Goal: Check status

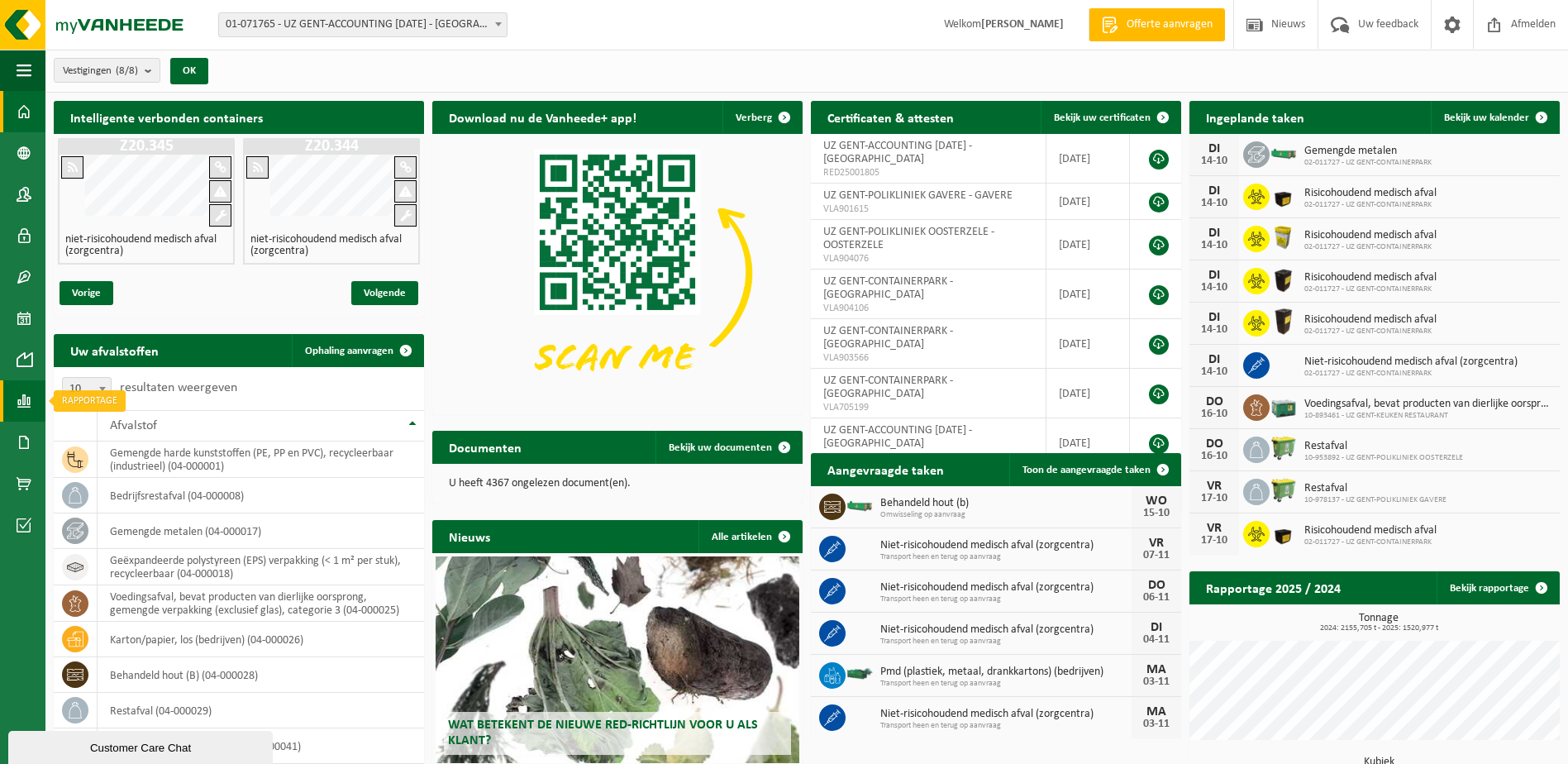
click at [27, 393] on span at bounding box center [24, 400] width 15 height 41
click at [129, 390] on span "In grafiekvorm" at bounding box center [132, 401] width 75 height 32
click at [22, 396] on span at bounding box center [24, 400] width 15 height 41
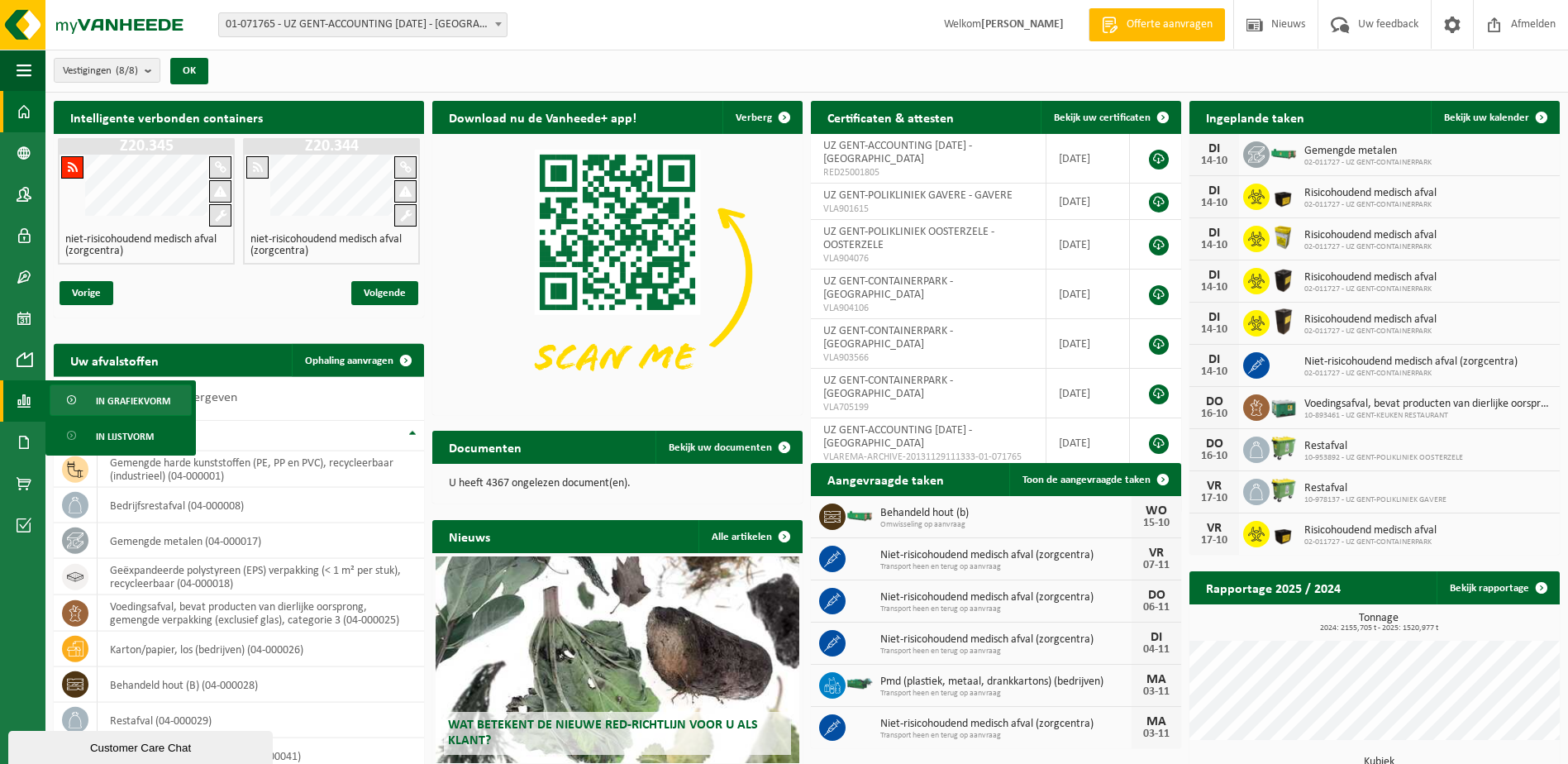
click at [109, 399] on span "In grafiekvorm" at bounding box center [132, 401] width 75 height 32
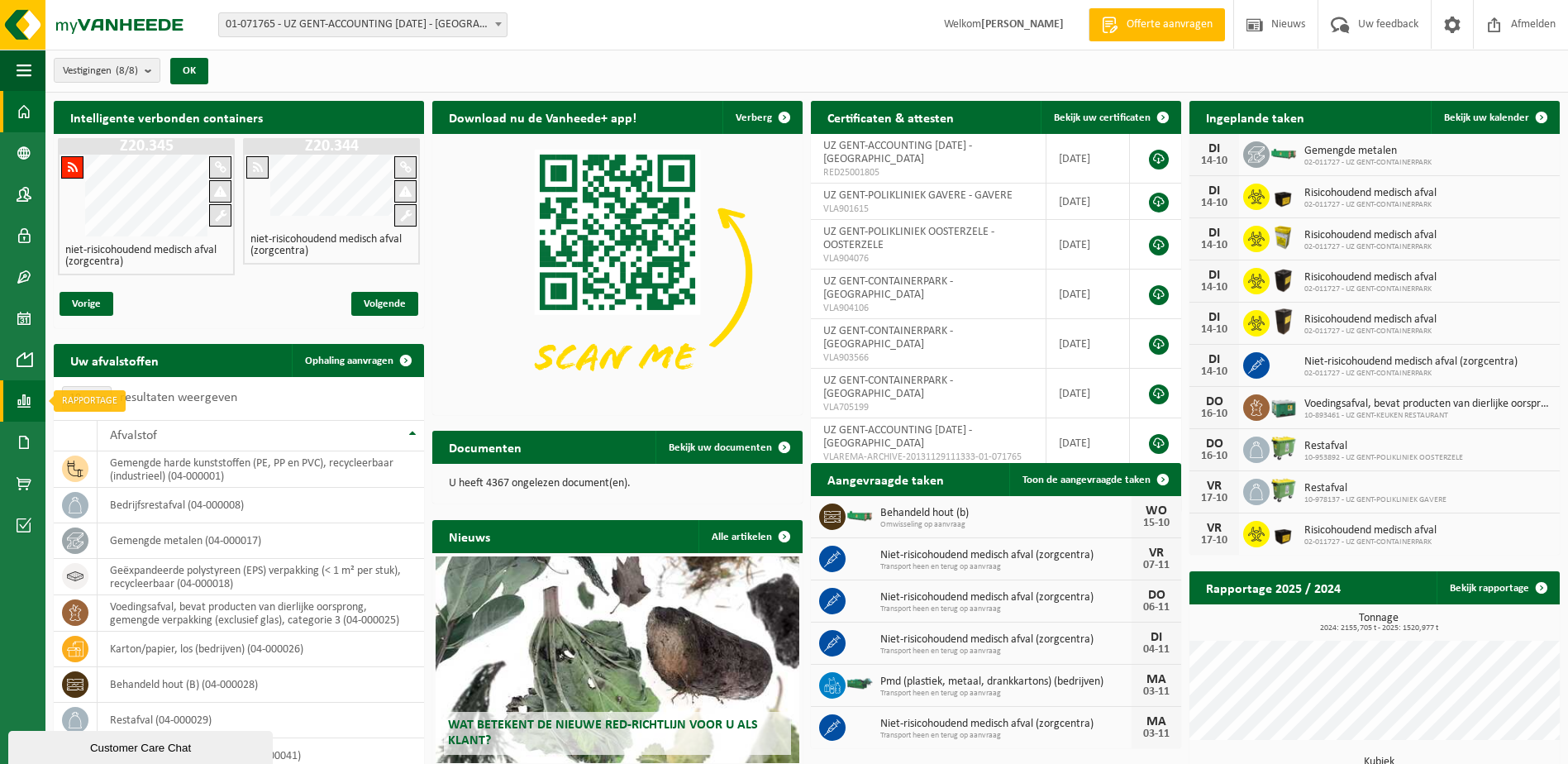
click at [16, 397] on link "Rapportage" at bounding box center [23, 400] width 45 height 41
click at [121, 401] on span "In grafiekvorm" at bounding box center [132, 401] width 75 height 32
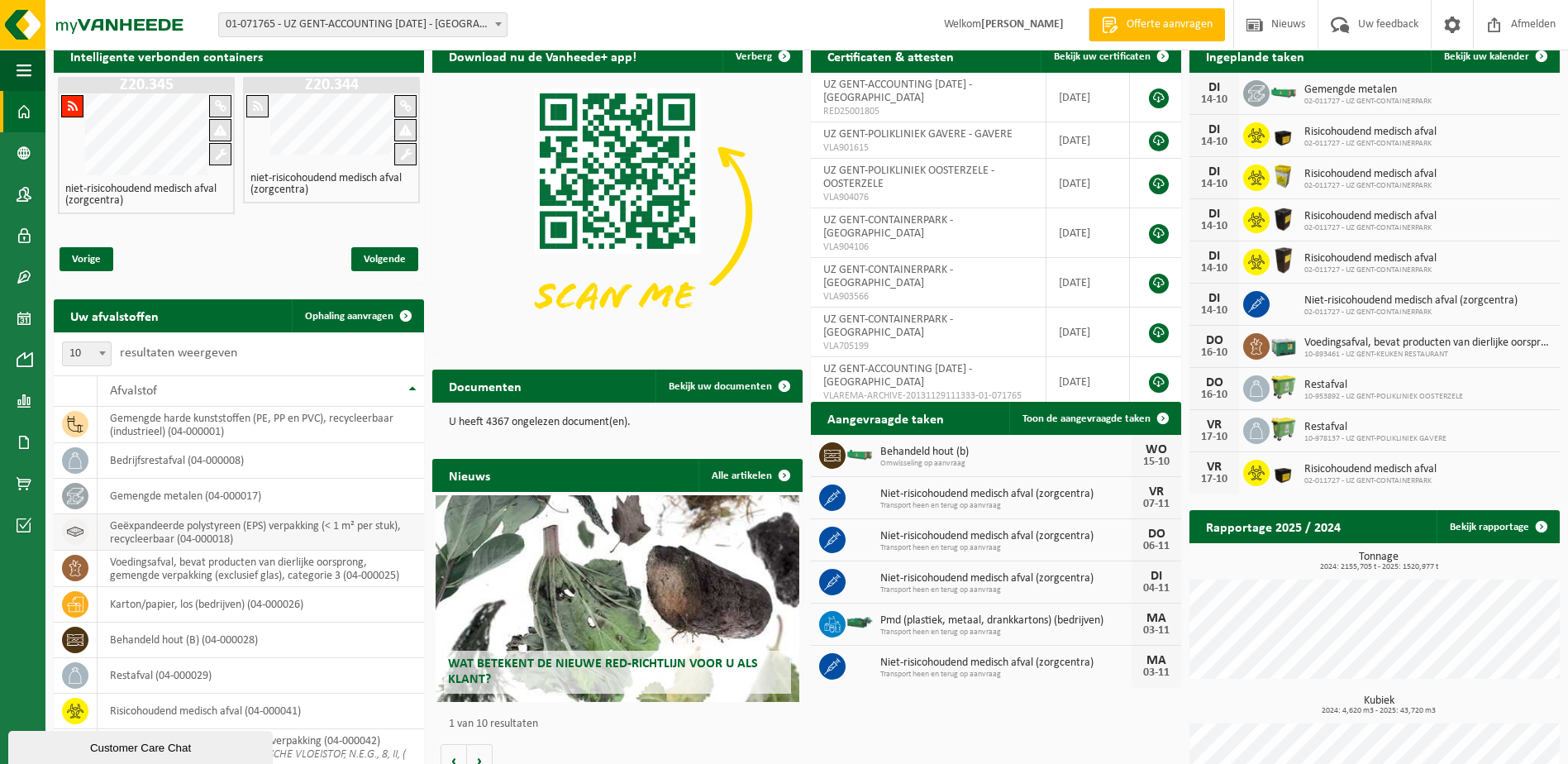
scroll to position [148, 0]
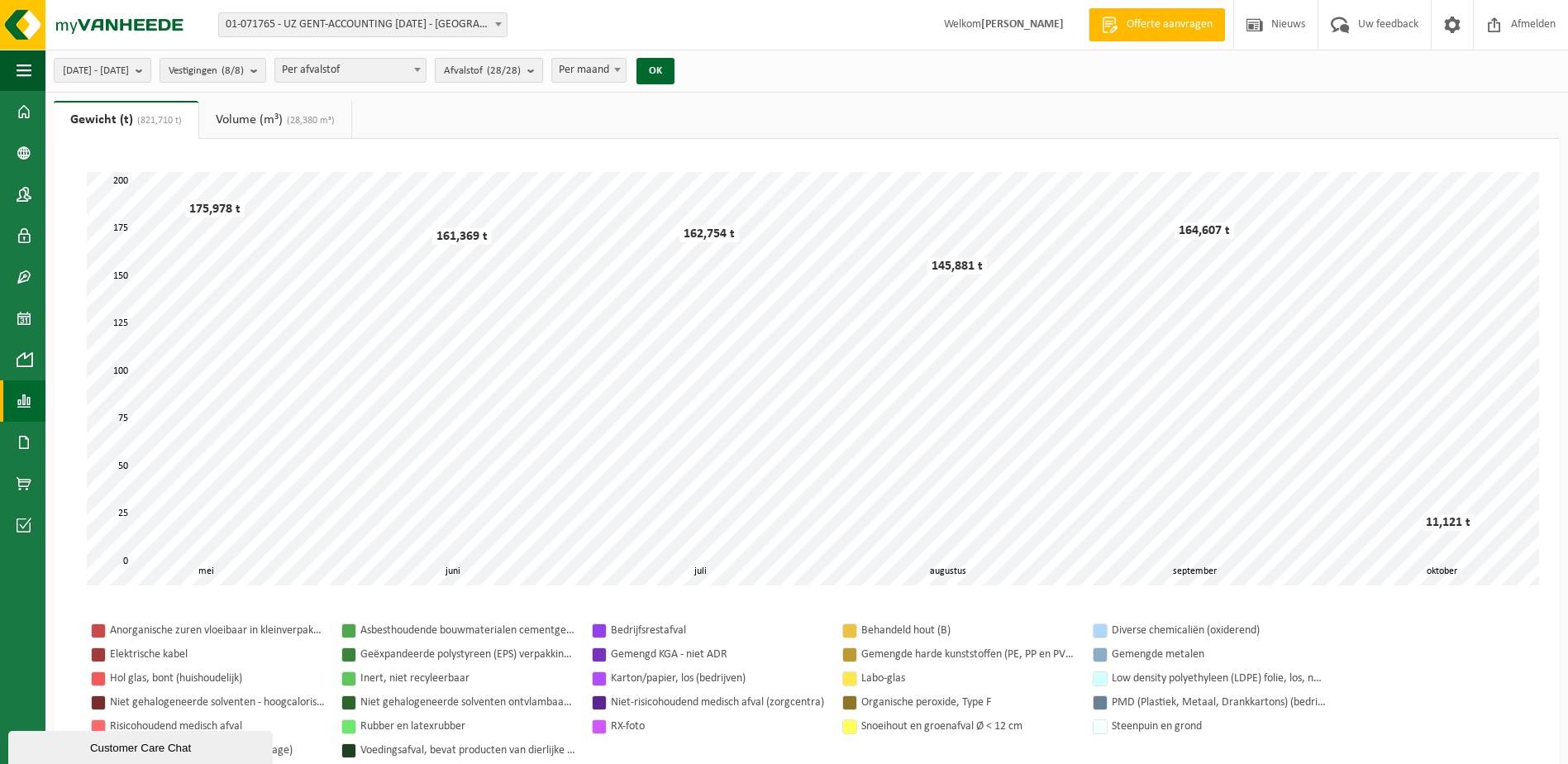
click at [542, 68] on b "submit" at bounding box center [535, 70] width 15 height 23
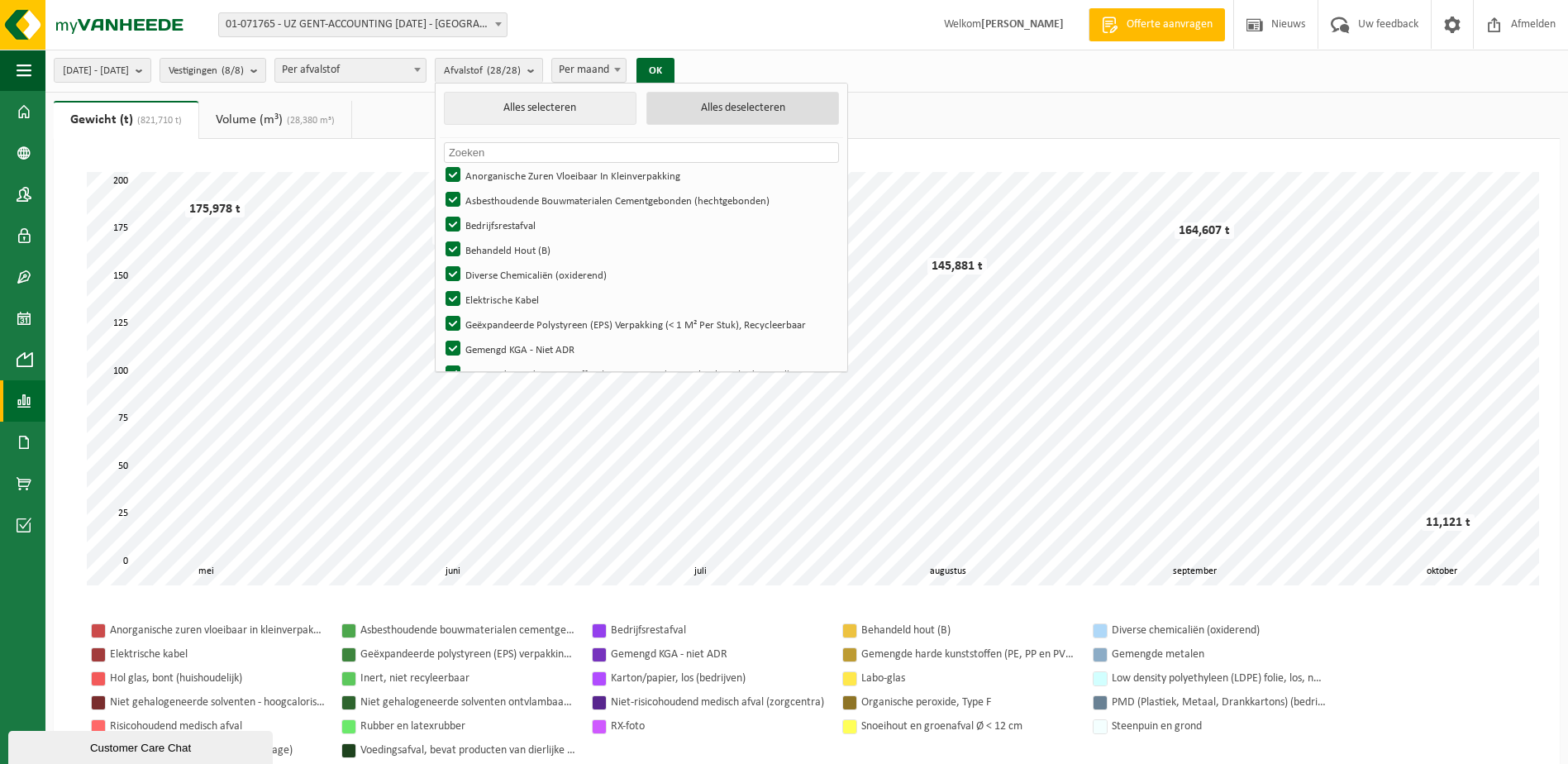
click at [741, 107] on button "Alles deselecteren" at bounding box center [743, 108] width 193 height 33
checkbox input "false"
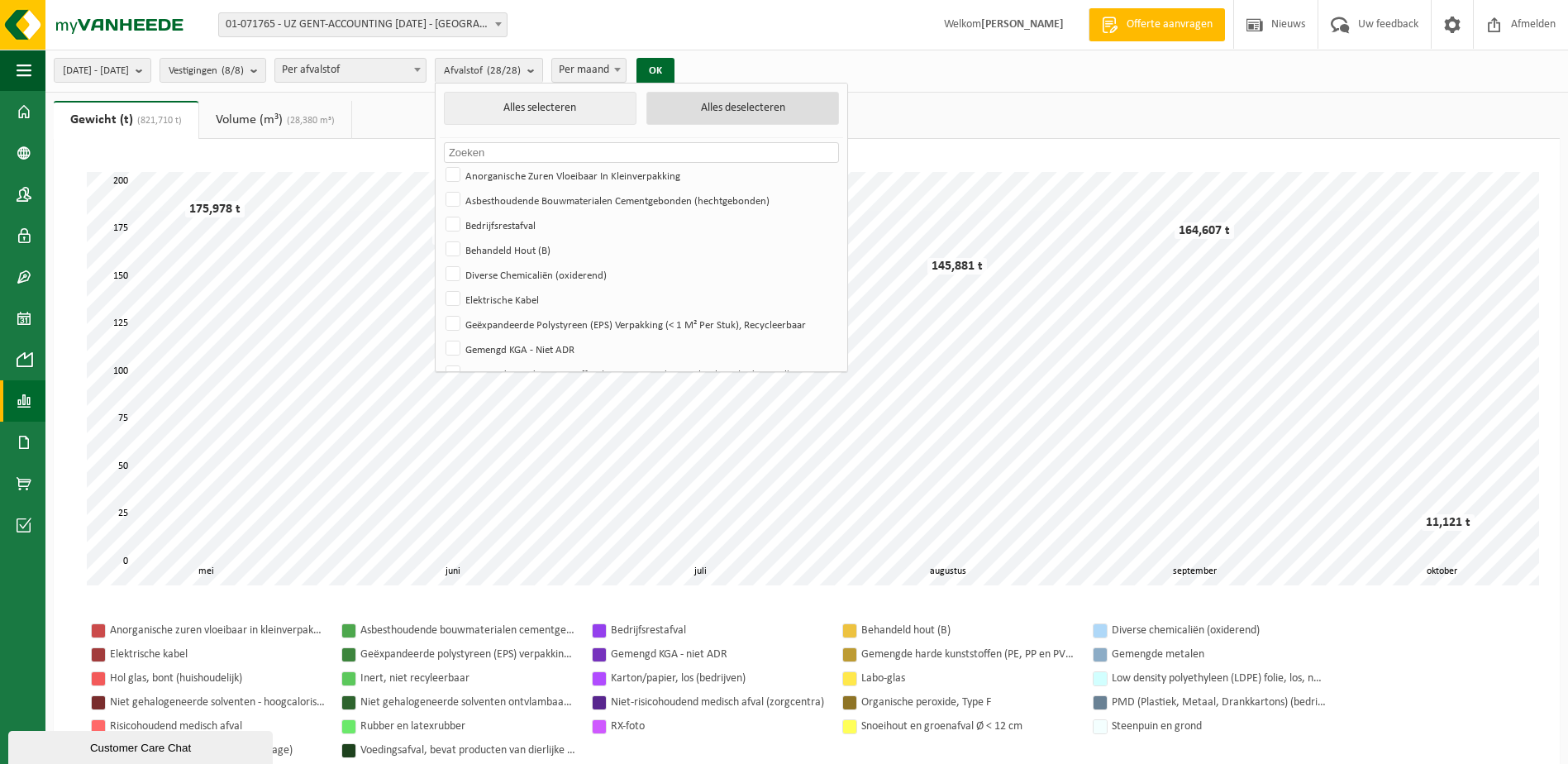
checkbox input "false"
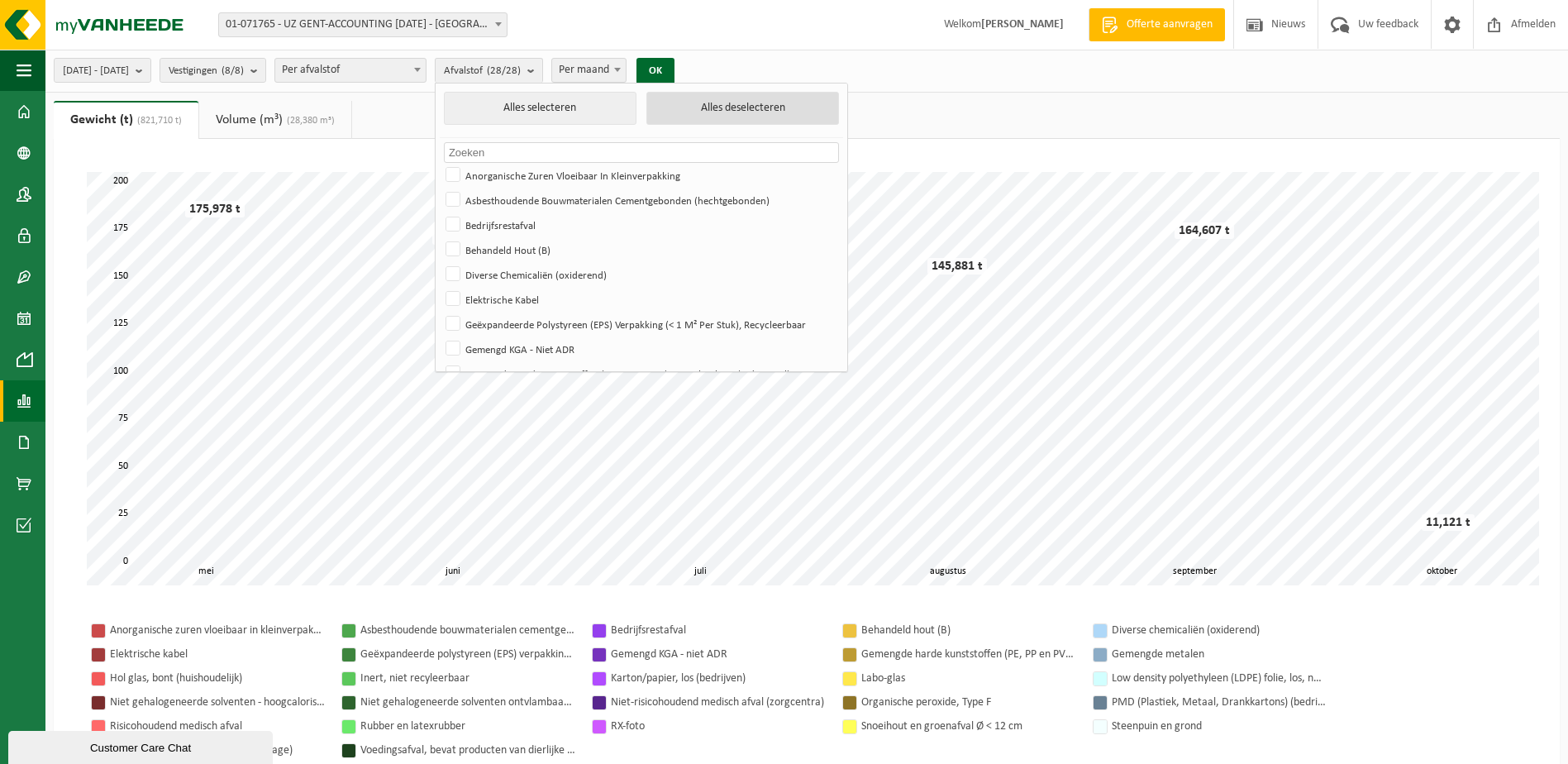
checkbox input "false"
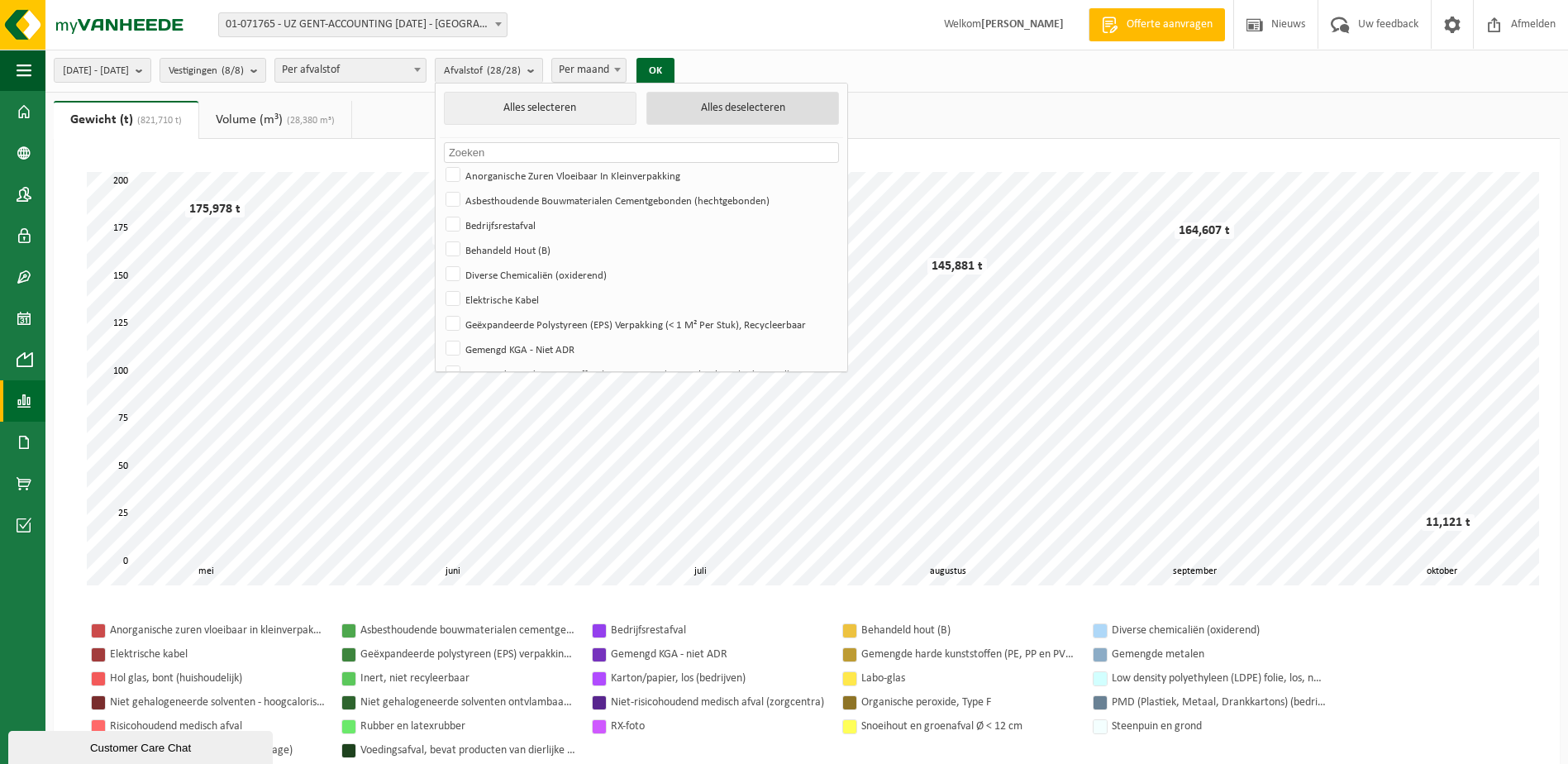
checkbox input "false"
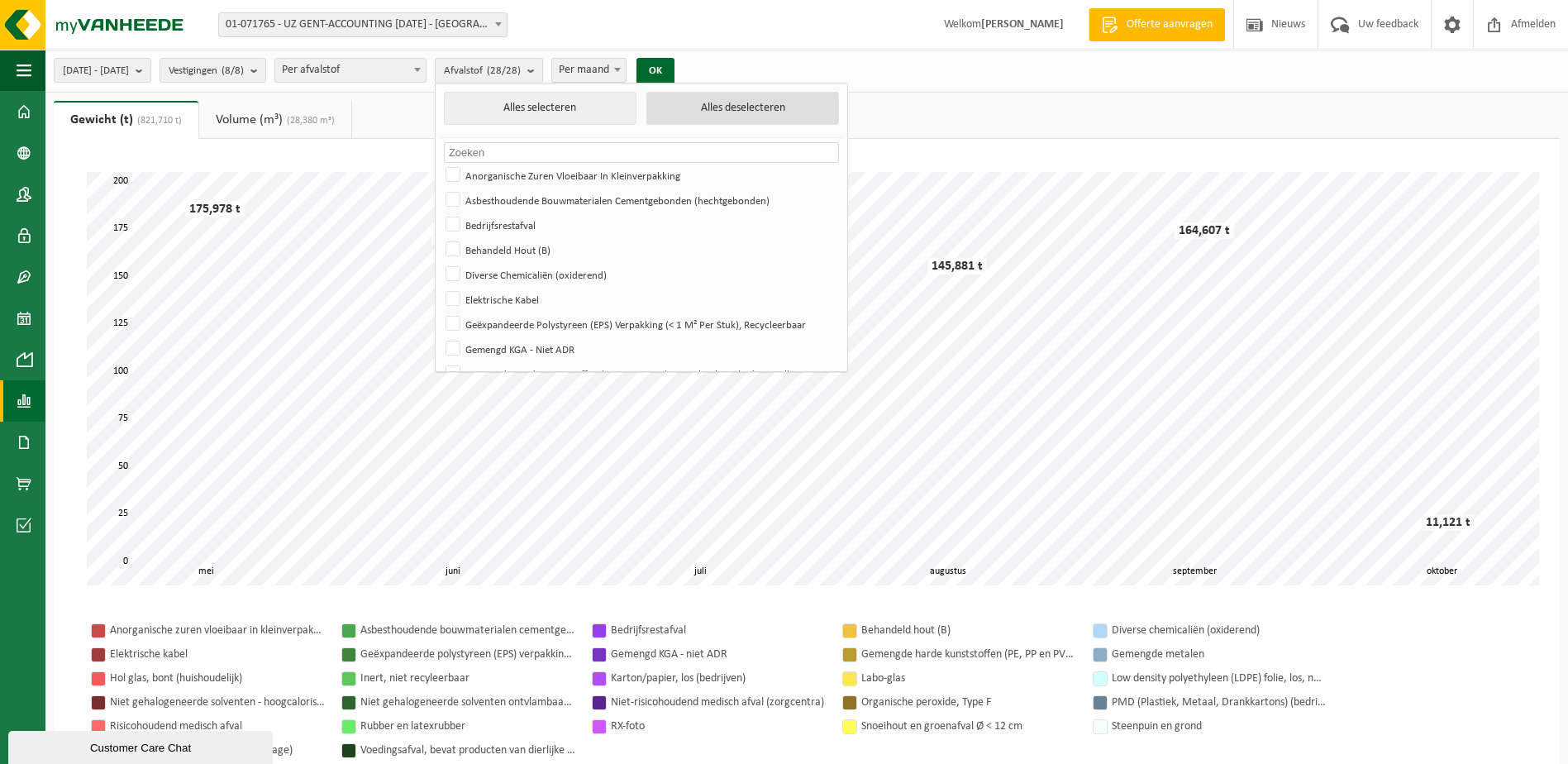
checkbox input "false"
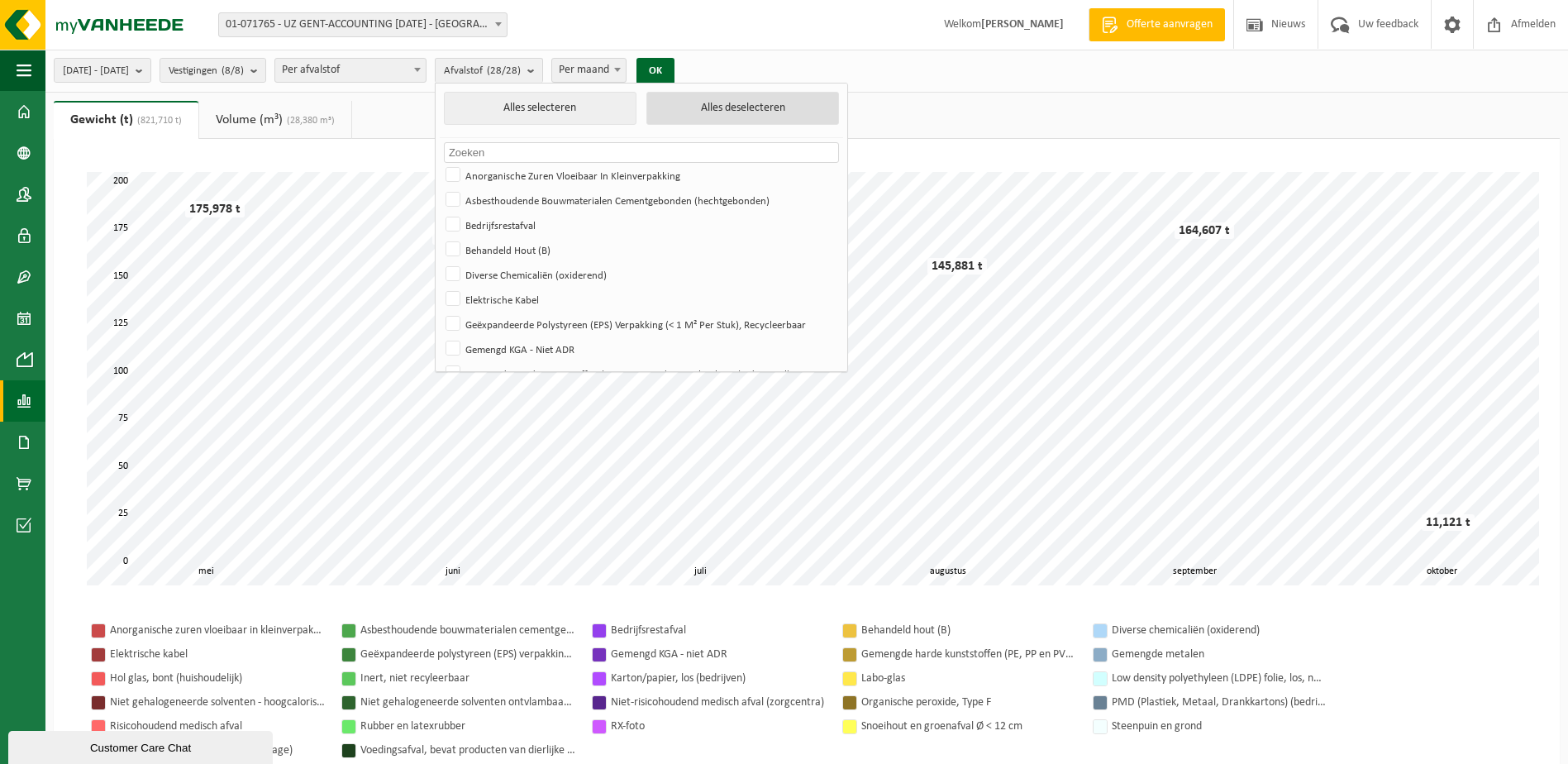
checkbox input "false"
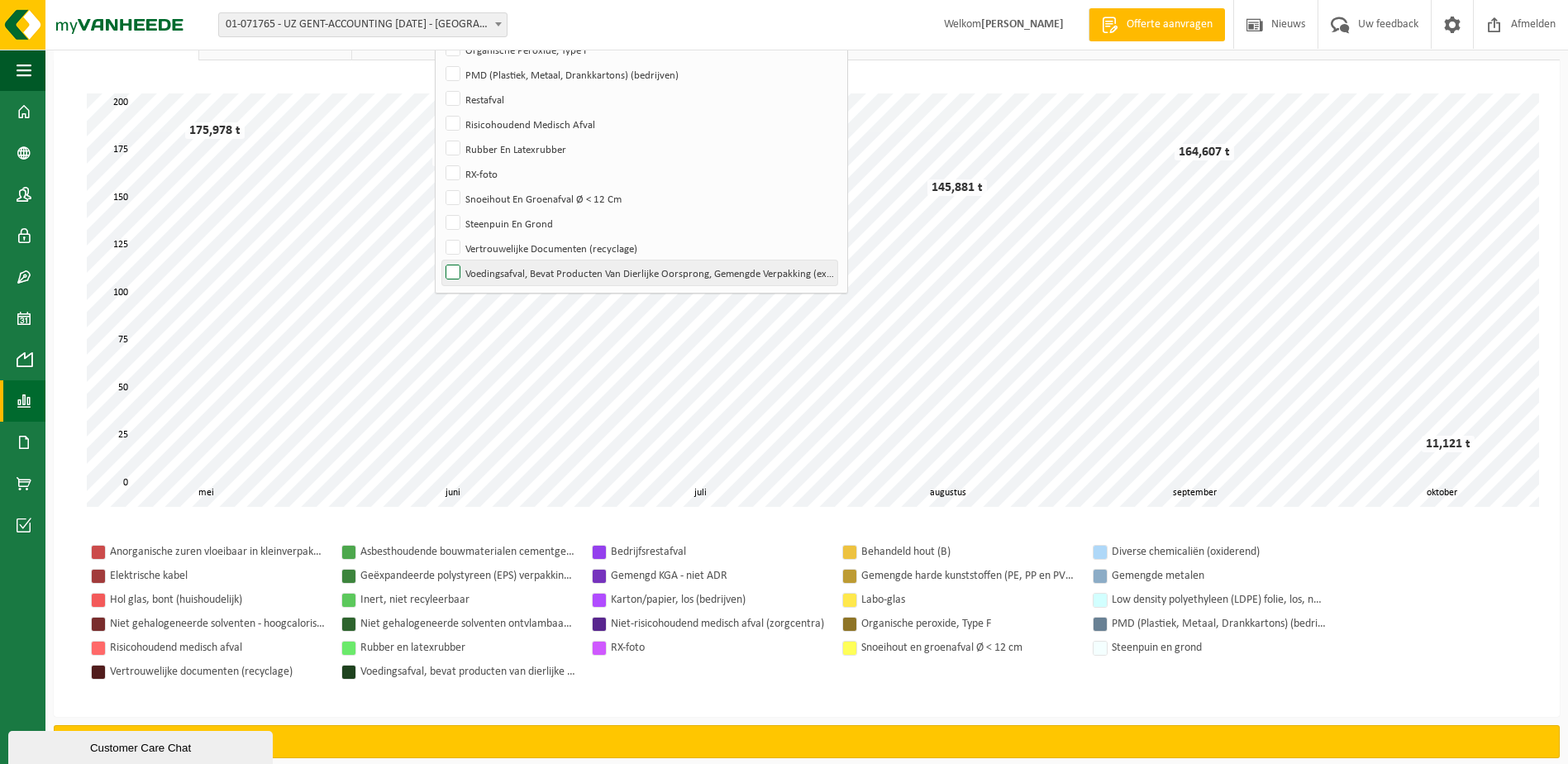
scroll to position [248, 0]
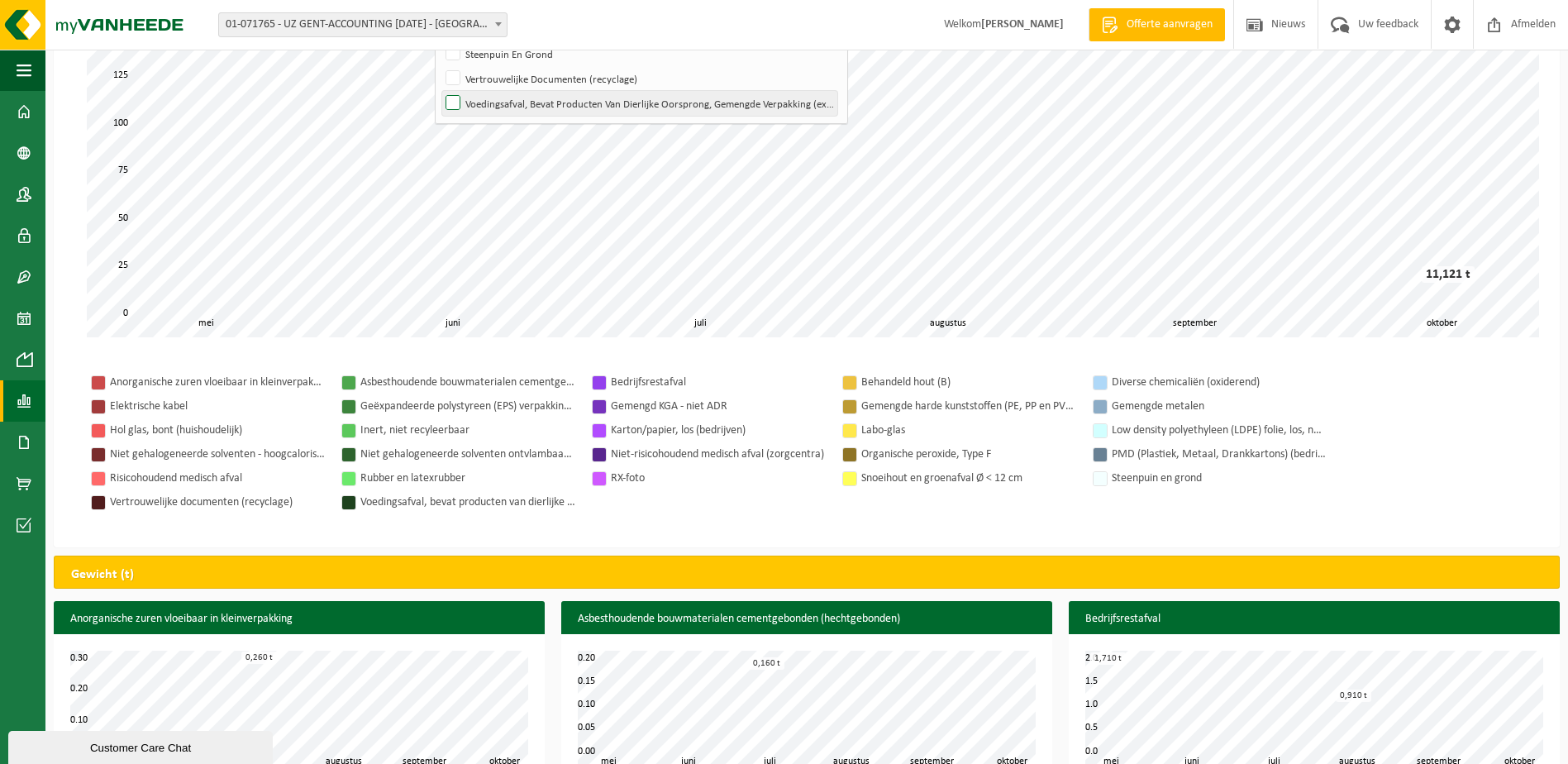
click at [498, 104] on label "Voedingsafval, Bevat Producten Van Dierlijke Oorsprong, Gemengde Verpakking (ex…" at bounding box center [640, 104] width 395 height 25
click at [440, 91] on input "Voedingsafval, Bevat Producten Van Dierlijke Oorsprong, Gemengde Verpakking (ex…" at bounding box center [439, 90] width 1 height 1
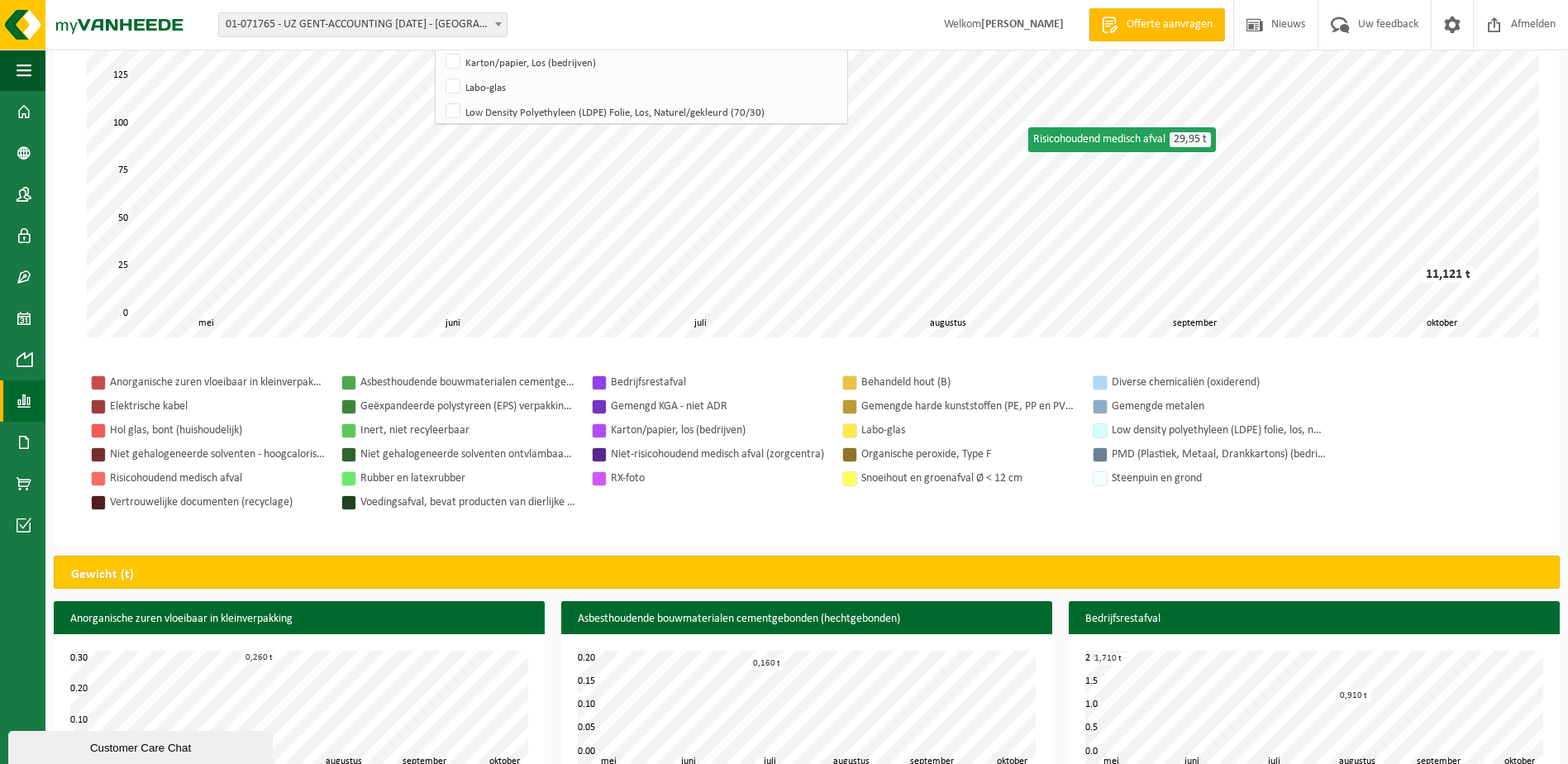
scroll to position [0, 0]
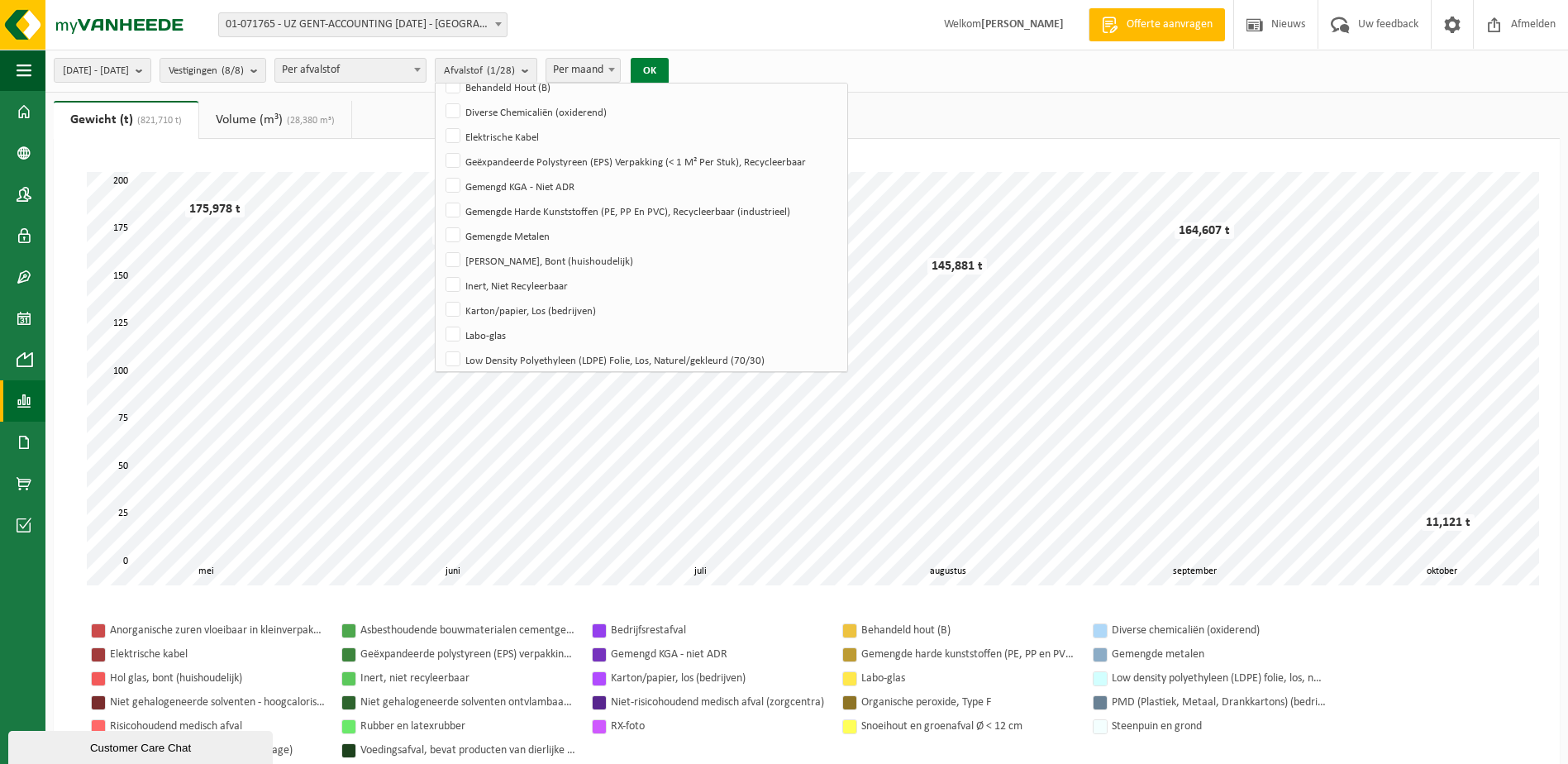
click at [668, 65] on button "OK" at bounding box center [649, 71] width 38 height 27
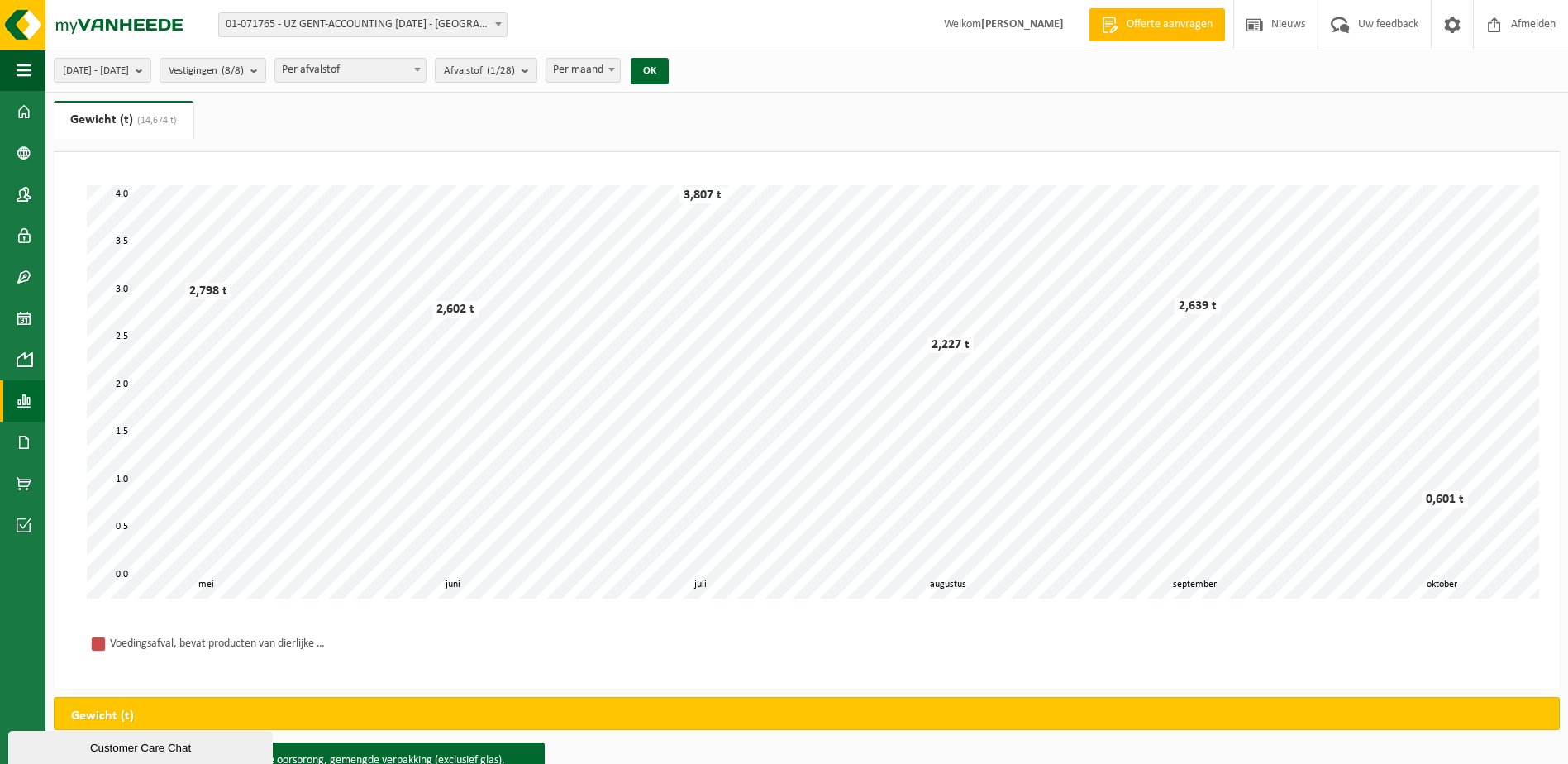
click at [584, 69] on div "2025-05-01 - 2025-10-14 Huidige maand Vorige maand Laatste 6 maanden Huidig jaa…" at bounding box center [366, 70] width 642 height 35
click at [537, 70] on b "submit" at bounding box center [529, 70] width 15 height 23
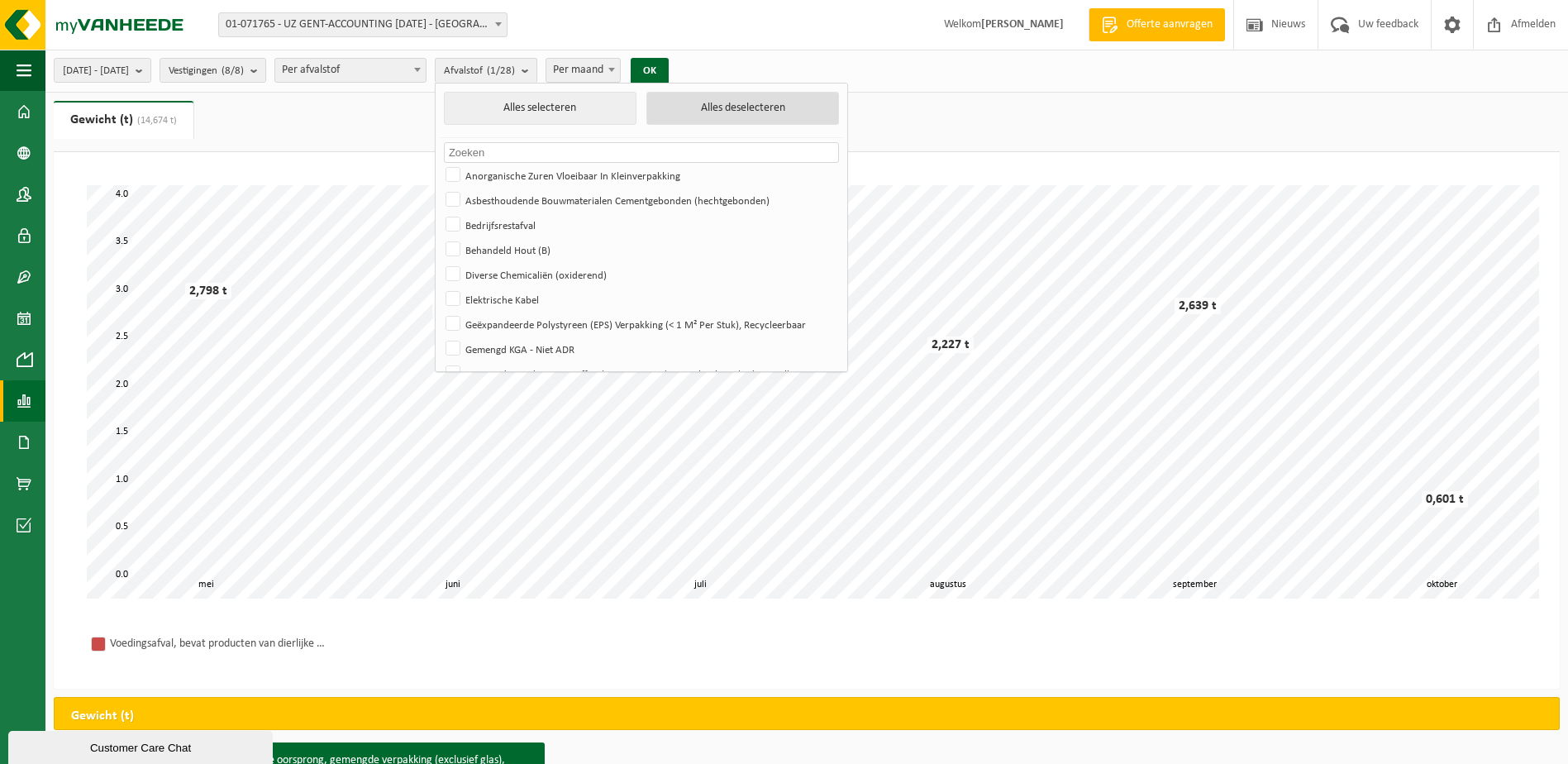
click at [769, 106] on button "Alles deselecteren" at bounding box center [743, 108] width 193 height 33
checkbox input "false"
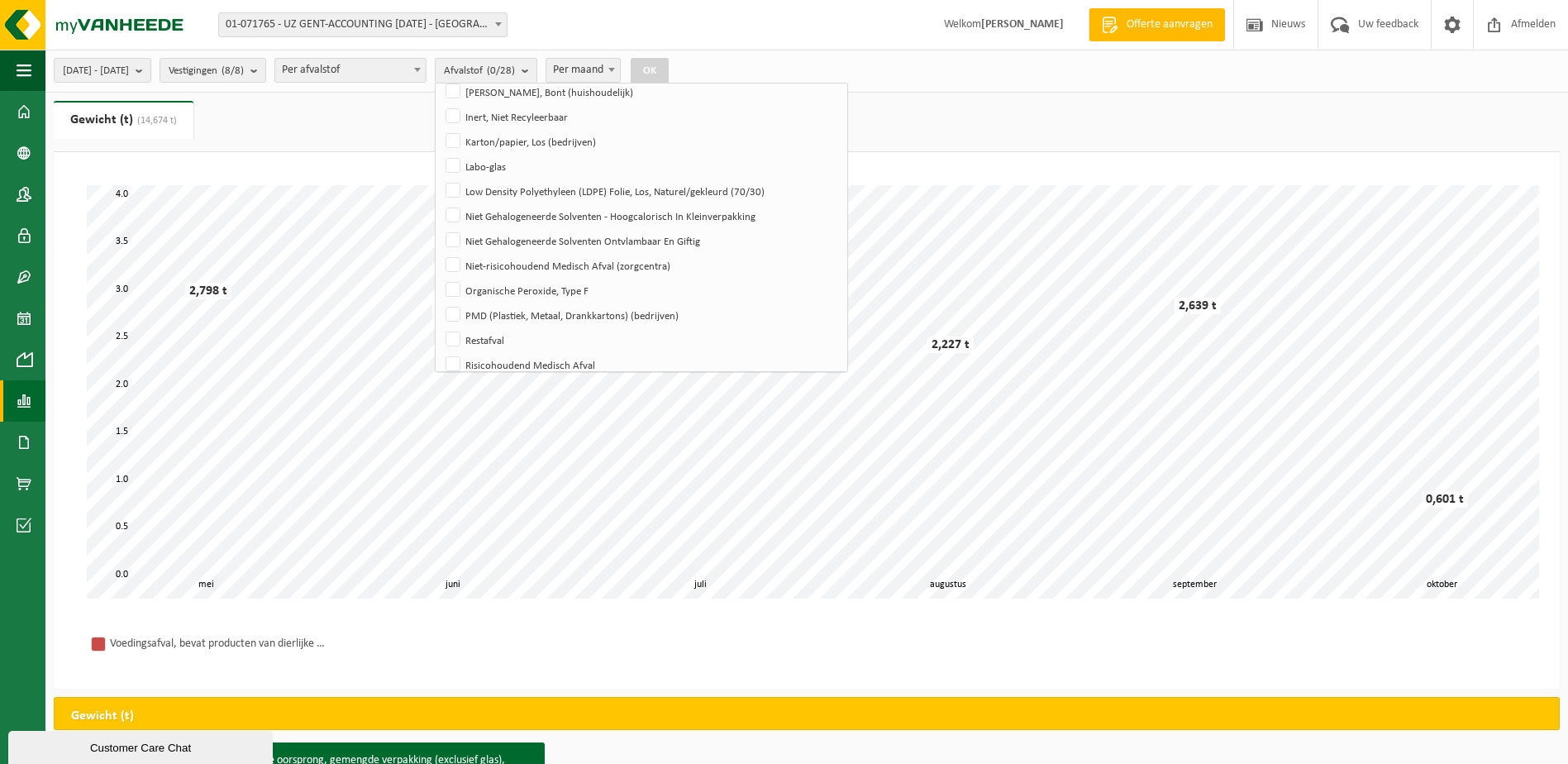
scroll to position [328, 0]
click at [502, 363] on label "Risicohoudend Medisch Afval" at bounding box center [640, 368] width 395 height 25
click at [440, 355] on input "Risicohoudend Medisch Afval" at bounding box center [439, 354] width 1 height 1
checkbox input "true"
click at [668, 72] on button "OK" at bounding box center [649, 71] width 38 height 27
